Goal: Check status: Check status

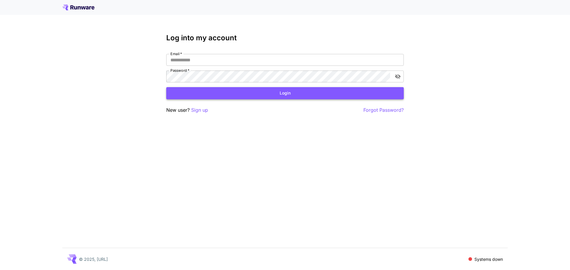
type input "**********"
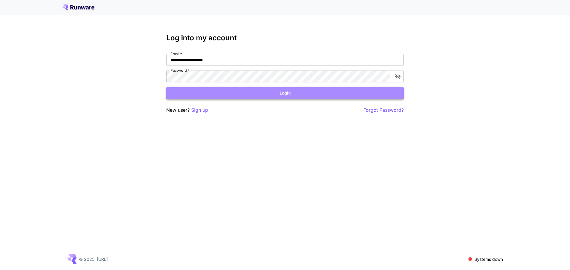
click at [282, 90] on button "Login" at bounding box center [284, 93] width 237 height 12
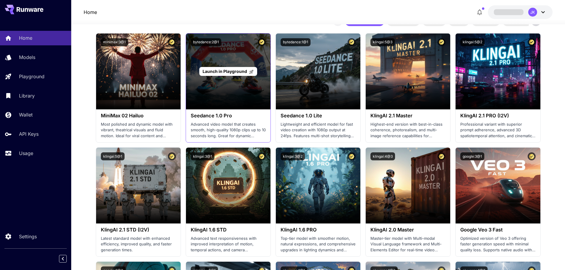
scroll to position [178, 0]
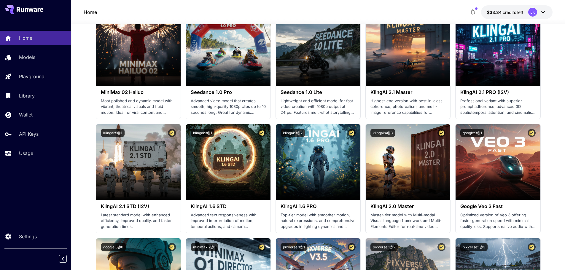
click at [34, 154] on div "Usage" at bounding box center [42, 153] width 47 height 7
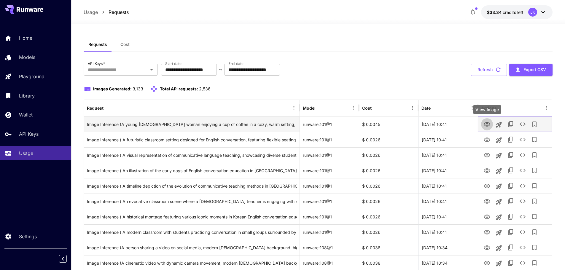
click at [484, 126] on icon "View Image" at bounding box center [487, 124] width 7 height 7
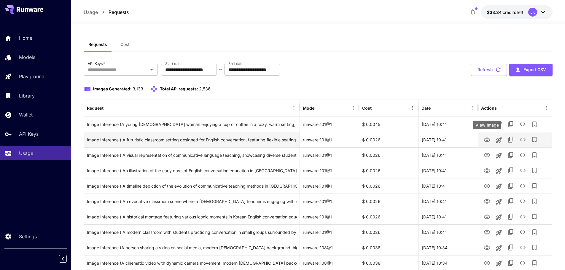
click at [485, 139] on icon "View Image" at bounding box center [487, 140] width 7 height 4
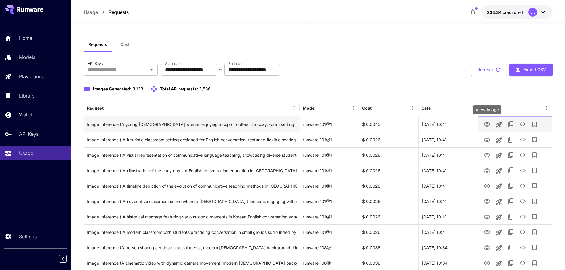
click at [488, 123] on icon "View Image" at bounding box center [487, 124] width 7 height 4
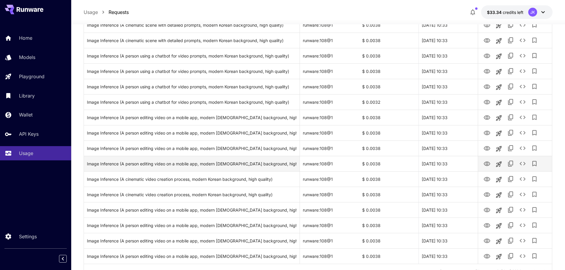
scroll to position [652, 0]
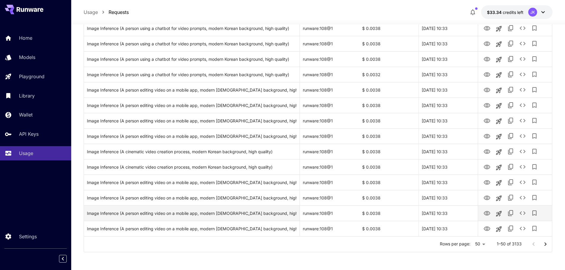
click at [547, 245] on icon "Go to next page" at bounding box center [545, 244] width 7 height 7
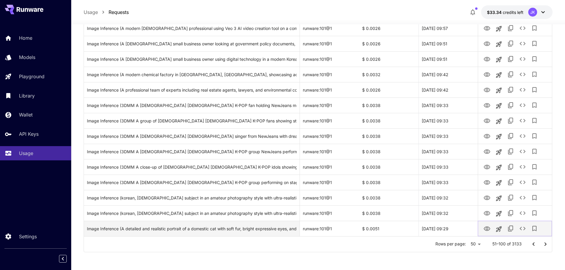
click at [487, 228] on icon "View Image" at bounding box center [487, 229] width 7 height 7
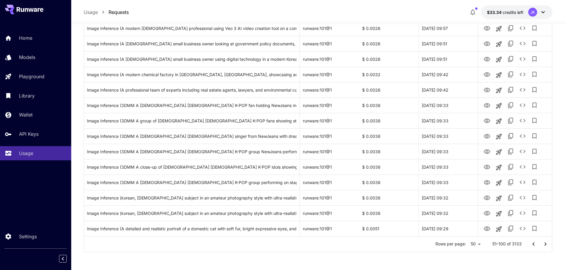
click at [544, 247] on icon "Go to next page" at bounding box center [545, 244] width 7 height 7
